Goal: Communication & Community: Answer question/provide support

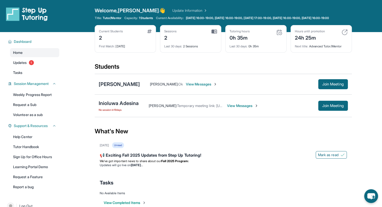
click at [172, 9] on link "Update Information" at bounding box center [189, 10] width 35 height 5
click at [29, 64] on link "Updates 1" at bounding box center [34, 62] width 49 height 9
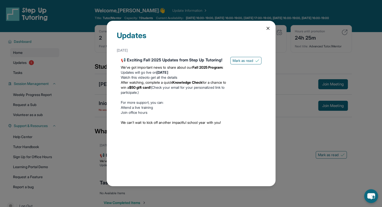
click at [267, 29] on icon at bounding box center [268, 28] width 3 height 3
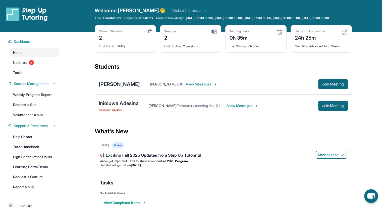
click at [37, 137] on link "Help Center" at bounding box center [34, 137] width 49 height 9
click at [238, 108] on span "View Messages" at bounding box center [242, 105] width 31 height 5
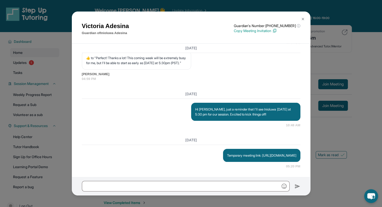
scroll to position [585, 0]
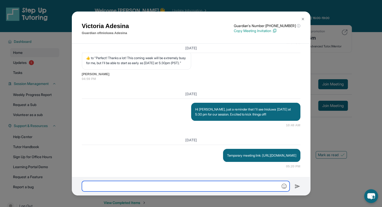
click at [218, 182] on input "text" at bounding box center [186, 186] width 208 height 11
click at [138, 188] on input "**********" at bounding box center [186, 186] width 208 height 11
click at [173, 188] on input "**********" at bounding box center [186, 186] width 208 height 11
click at [212, 187] on input "**********" at bounding box center [186, 186] width 208 height 11
type input "**********"
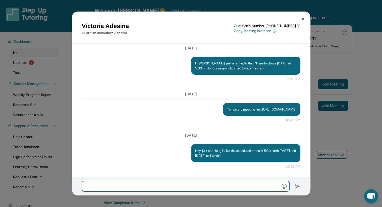
scroll to position [631, 0]
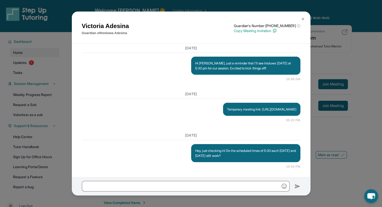
click at [301, 18] on img at bounding box center [303, 19] width 4 height 4
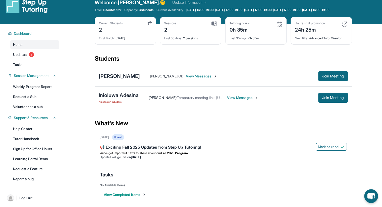
scroll to position [0, 0]
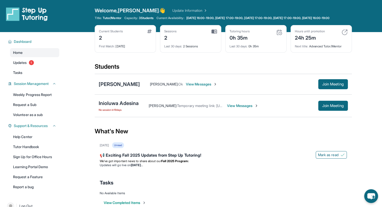
click at [28, 66] on link "Updates 1" at bounding box center [34, 62] width 49 height 9
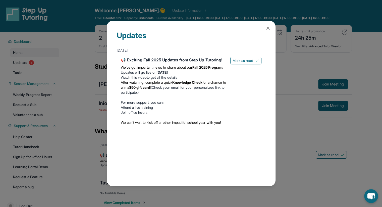
click at [268, 27] on icon at bounding box center [267, 28] width 5 height 5
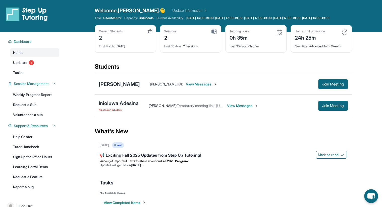
click at [172, 10] on link "Update Information" at bounding box center [189, 10] width 35 height 5
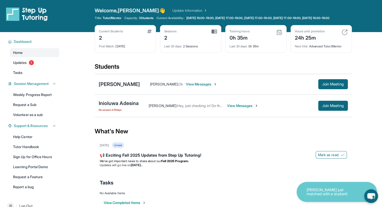
click at [328, 195] on p "Marylou H just matched with a student!" at bounding box center [332, 192] width 50 height 8
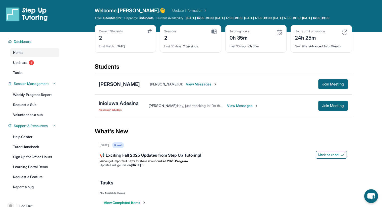
click at [199, 89] on div "Kristina kandrjyan : Ok View Messages Join Meeting" at bounding box center [244, 84] width 208 height 10
click at [198, 87] on span "View Messages" at bounding box center [201, 84] width 31 height 5
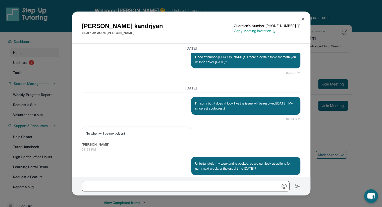
scroll to position [1028, 0]
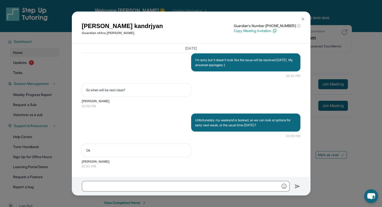
click at [304, 18] on img at bounding box center [303, 19] width 4 height 4
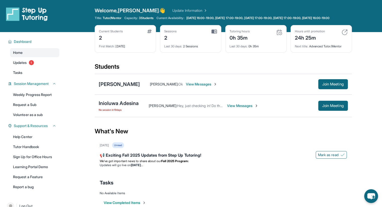
click at [254, 39] on div "Tutoring hours 0h 35m" at bounding box center [256, 35] width 53 height 12
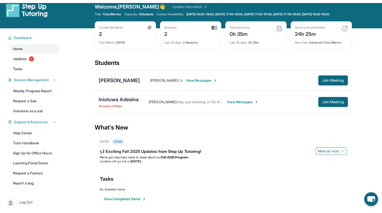
scroll to position [0, 0]
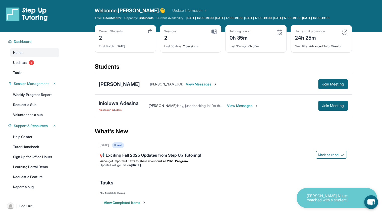
click at [172, 9] on link "Update Information" at bounding box center [189, 10] width 35 height 5
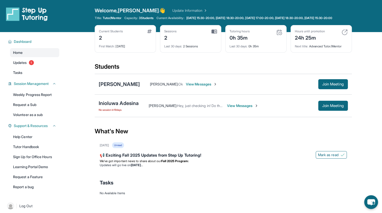
scroll to position [36, 0]
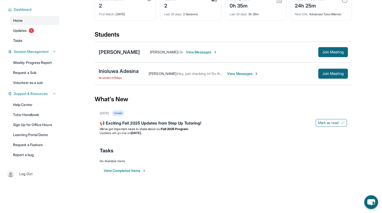
click at [143, 132] on strong "[DATE]" at bounding box center [137, 133] width 12 height 4
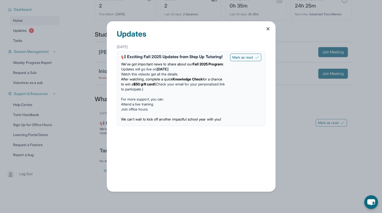
click at [248, 55] on span "Mark as read" at bounding box center [242, 57] width 21 height 5
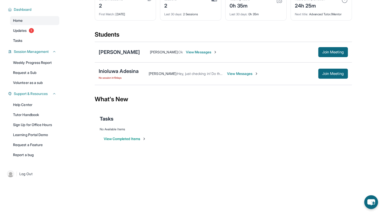
click at [19, 35] on link "Updates 1" at bounding box center [34, 30] width 49 height 9
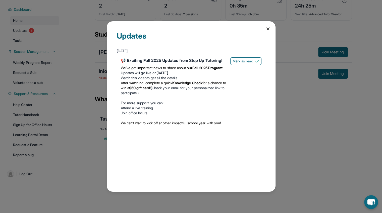
click at [267, 32] on div "Updates [DATE] 📢 Exciting Fall 2025 Updates from Step Up Tutoring! We’ve got im…" at bounding box center [191, 106] width 169 height 171
click at [268, 28] on icon at bounding box center [268, 29] width 3 height 3
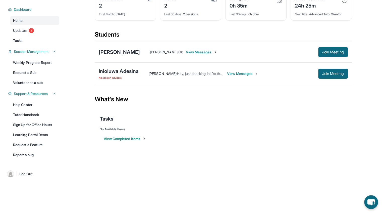
click at [35, 38] on link "Tasks" at bounding box center [34, 40] width 49 height 9
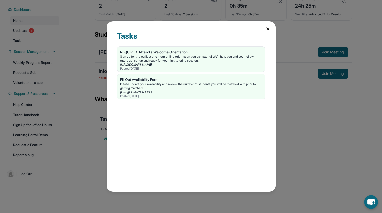
click at [267, 29] on icon at bounding box center [267, 28] width 5 height 5
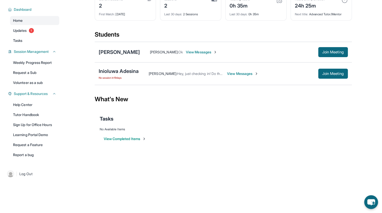
click at [52, 64] on link "Weekly Progress Report" at bounding box center [34, 62] width 49 height 9
